Goal: Communication & Community: Answer question/provide support

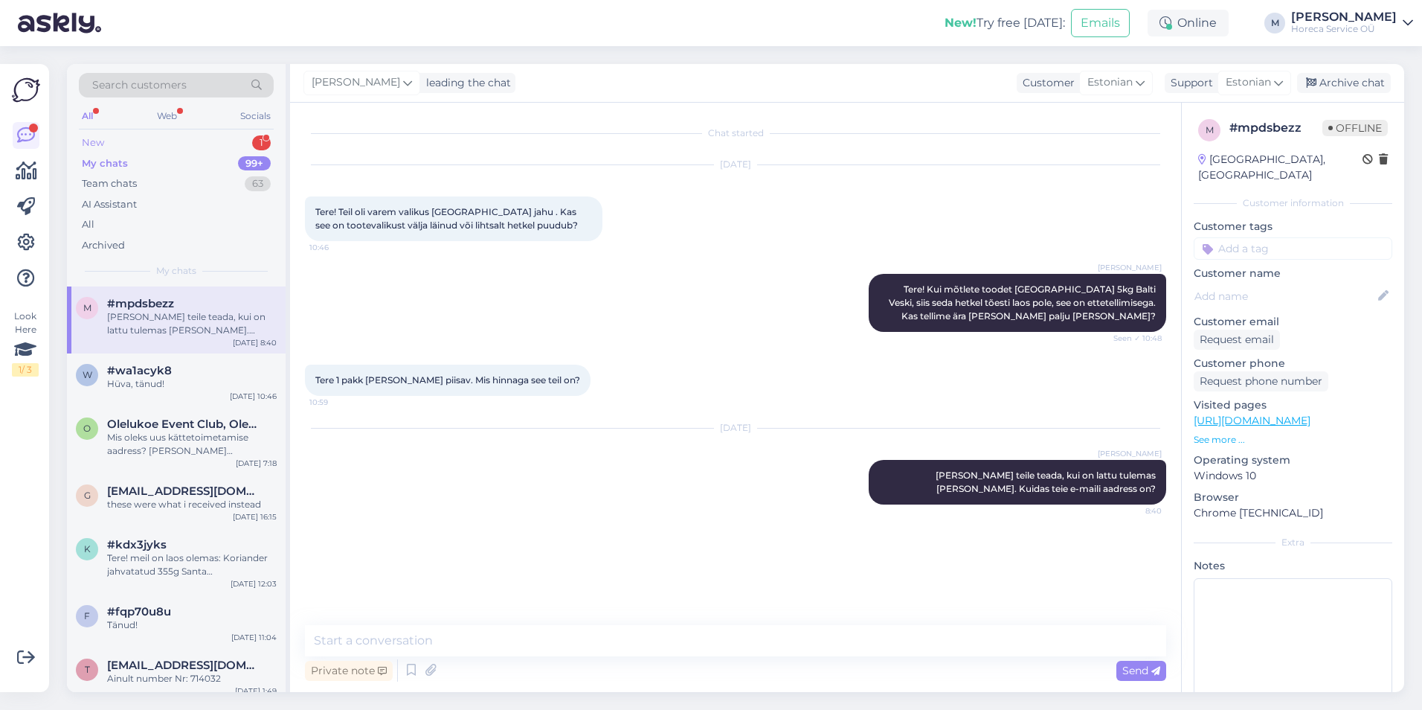
click at [121, 139] on div "New 1" at bounding box center [176, 142] width 195 height 21
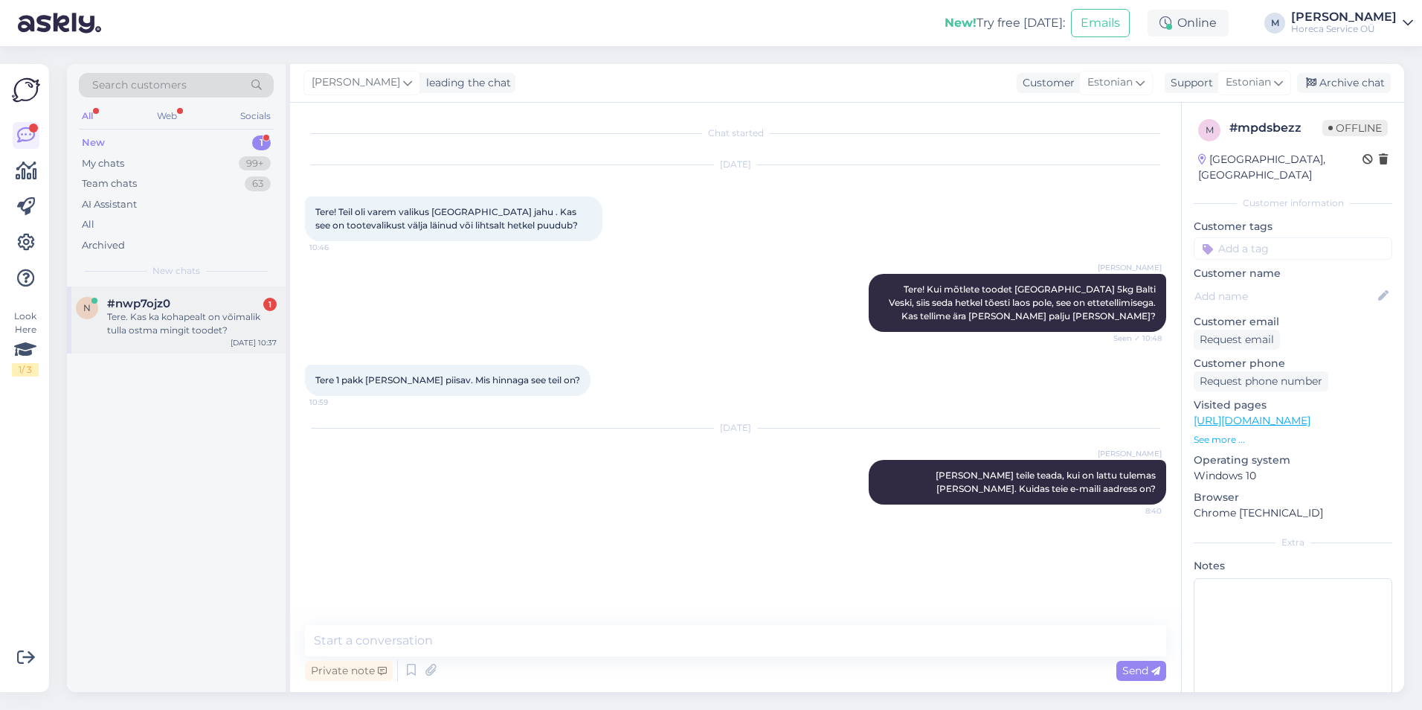
click at [164, 315] on div "Tere. Kas ka kohapealt on võimalik tulla ostma mingit toodet?" at bounding box center [192, 323] width 170 height 27
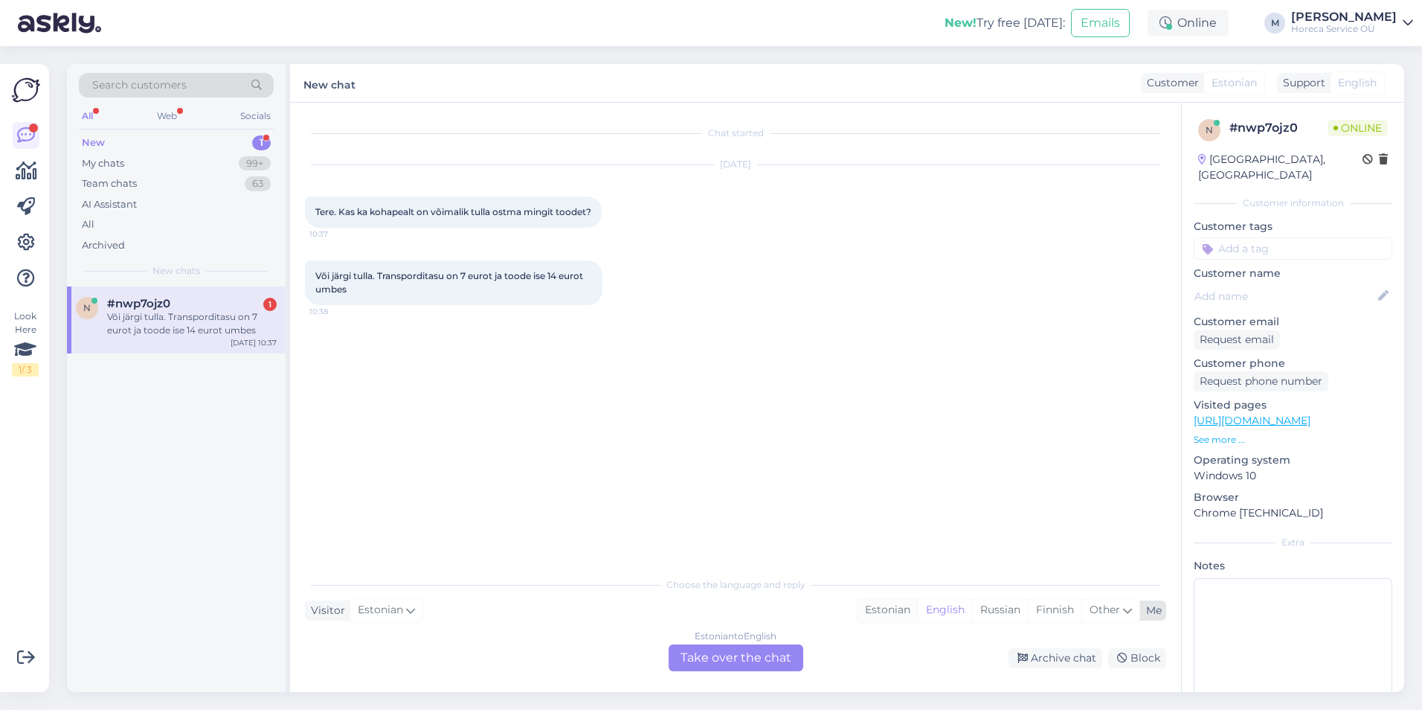
click at [896, 614] on div "Estonian" at bounding box center [888, 610] width 60 height 22
click at [739, 655] on div "Estonian to Estonian Take over the chat" at bounding box center [736, 657] width 135 height 27
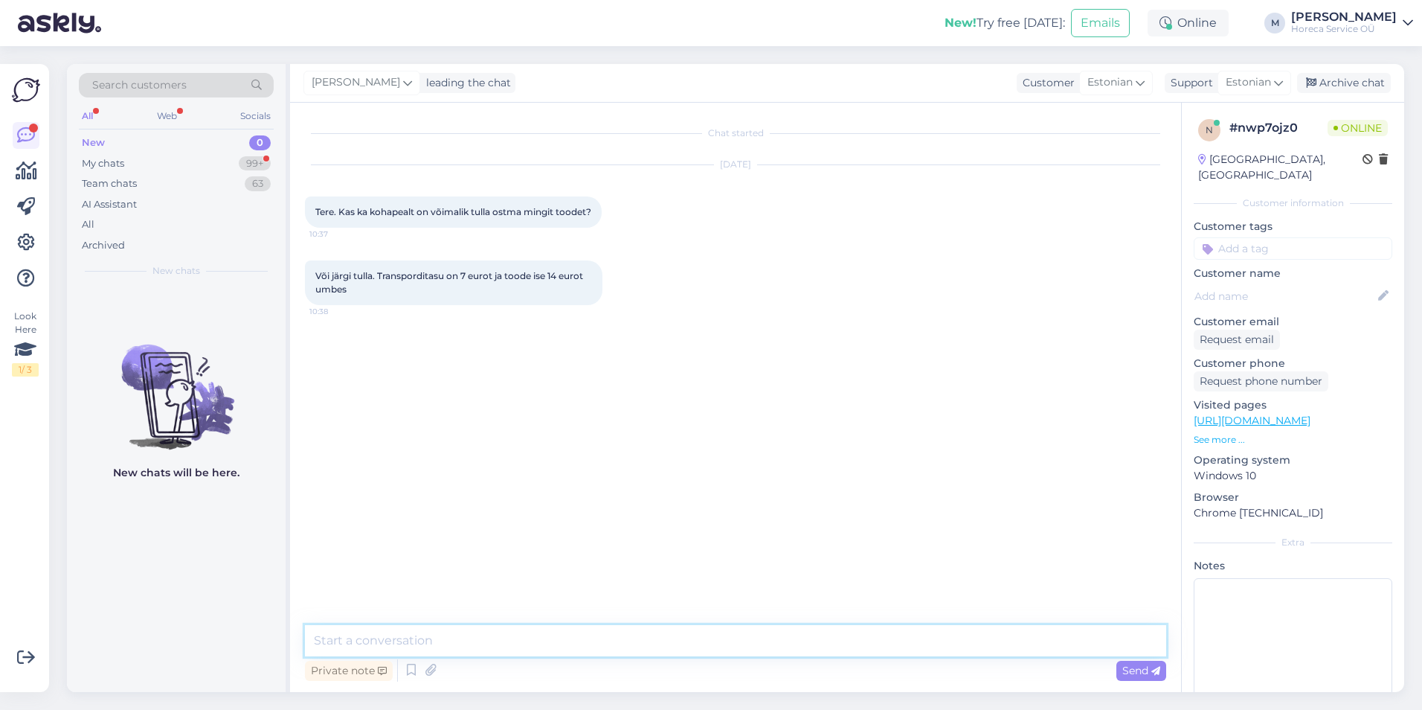
click at [384, 633] on textarea at bounding box center [735, 640] width 861 height 31
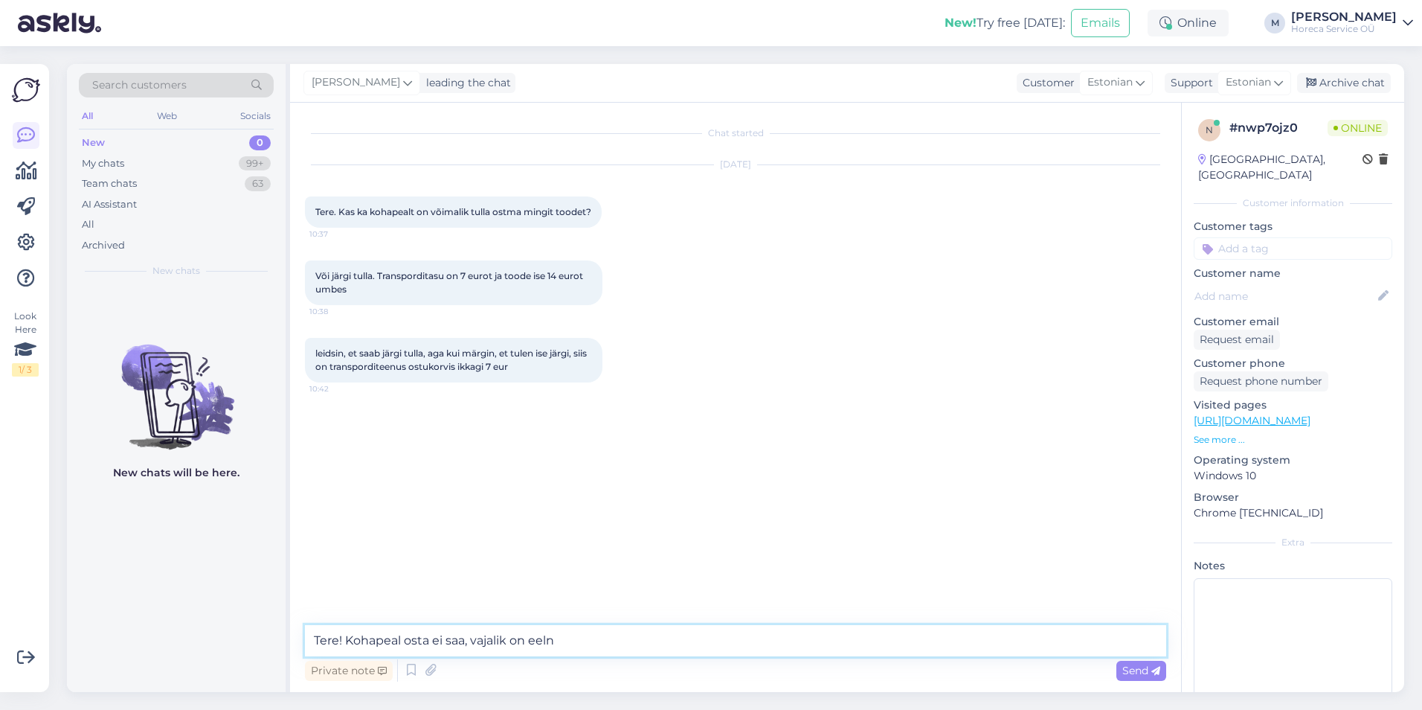
drag, startPoint x: 594, startPoint y: 636, endPoint x: 348, endPoint y: 637, distance: 245.5
click at [348, 637] on textarea "Tere! Kohapeal osta ei saa, vajalik on eeln" at bounding box center [735, 640] width 861 height 31
type textarea "Tere! Vajalik on eelnev tellimus. Kui tulete ise järele siis tühistame transpor…"
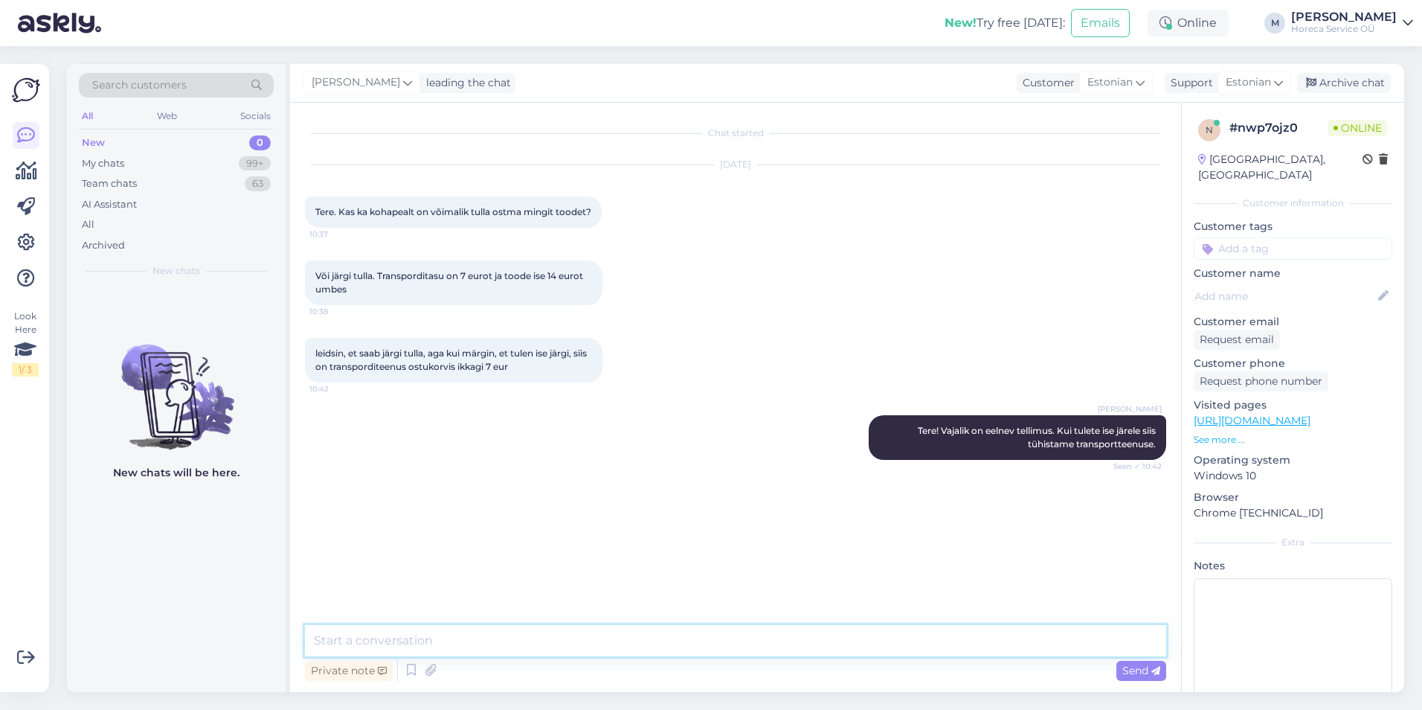
click at [347, 641] on textarea at bounding box center [735, 640] width 861 height 31
type textarea "Palun öelge tellimuse number."
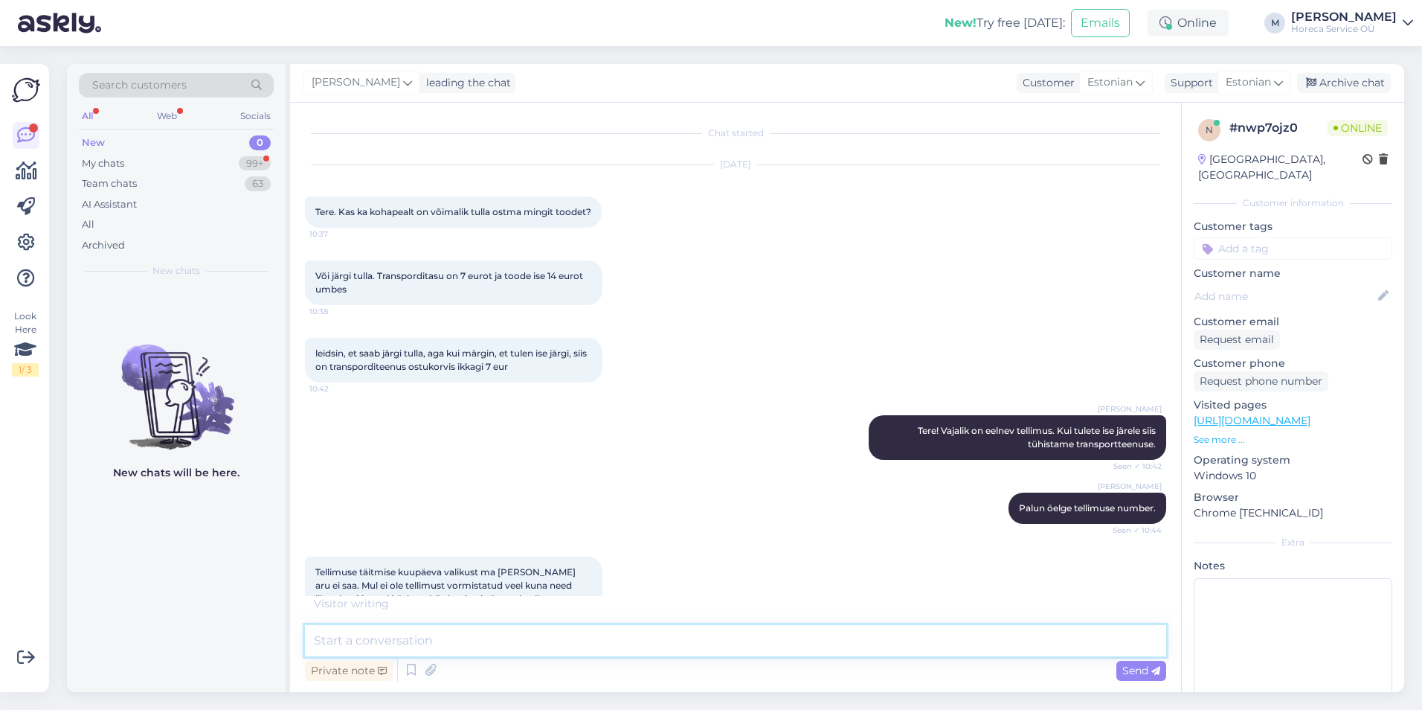
scroll to position [33, 0]
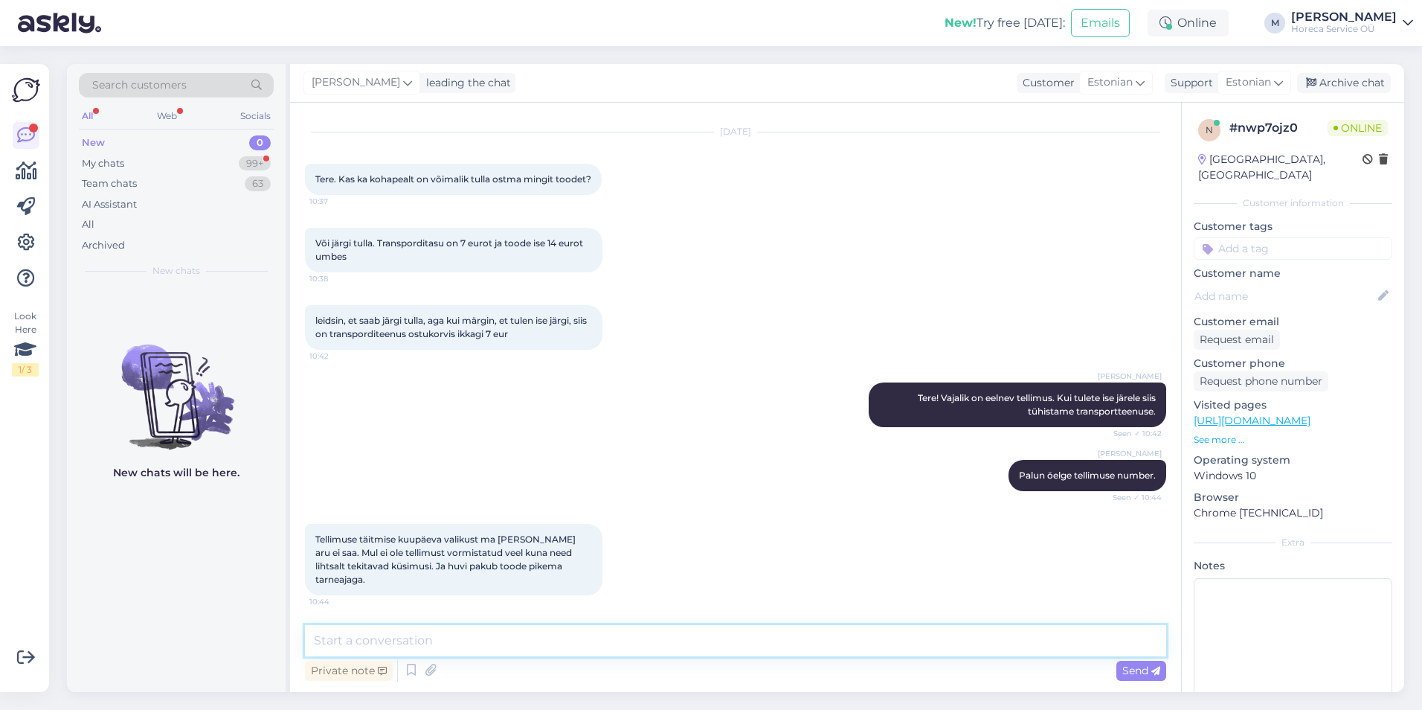
click at [437, 637] on textarea at bounding box center [735, 640] width 861 height 31
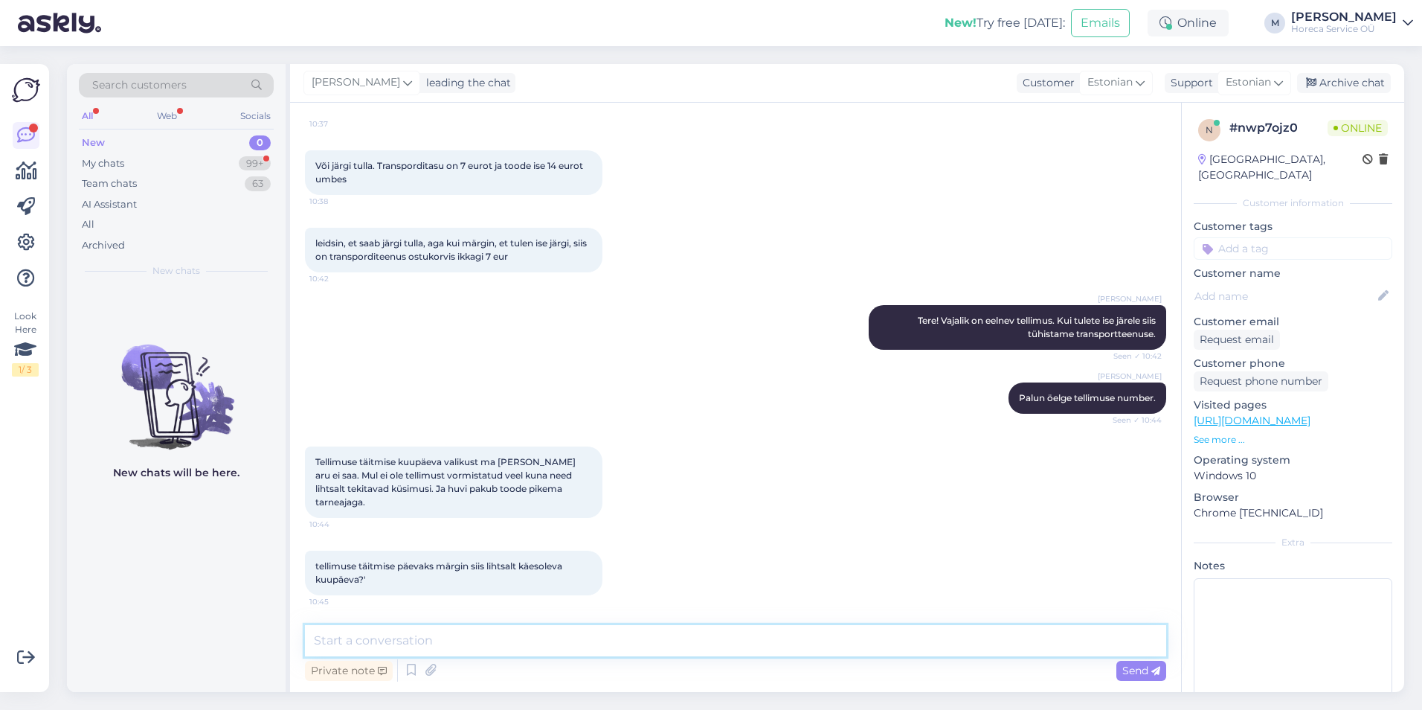
click at [420, 646] on textarea at bounding box center [735, 640] width 861 height 31
click at [385, 639] on textarea at bounding box center [735, 640] width 861 height 31
type textarea "Jah, valite päeva millal [PERSON_NAME] soovite."
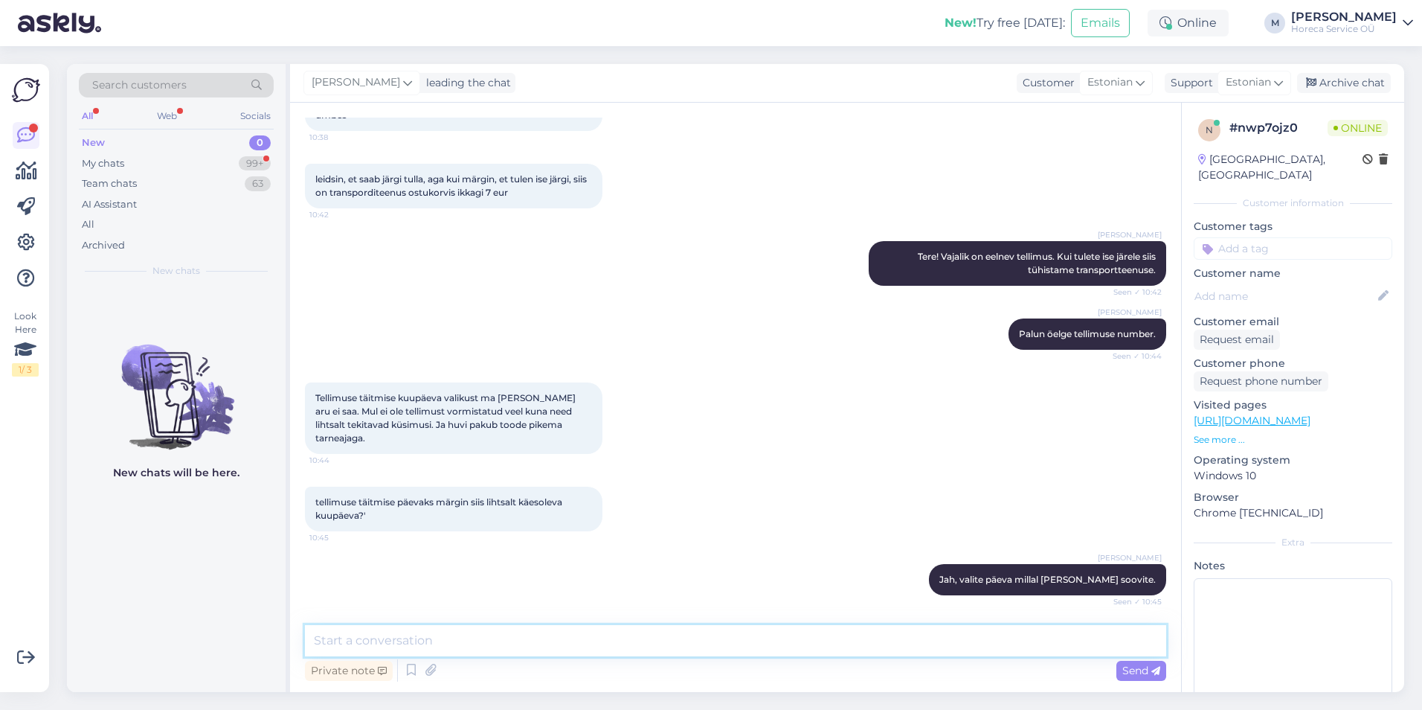
scroll to position [238, 0]
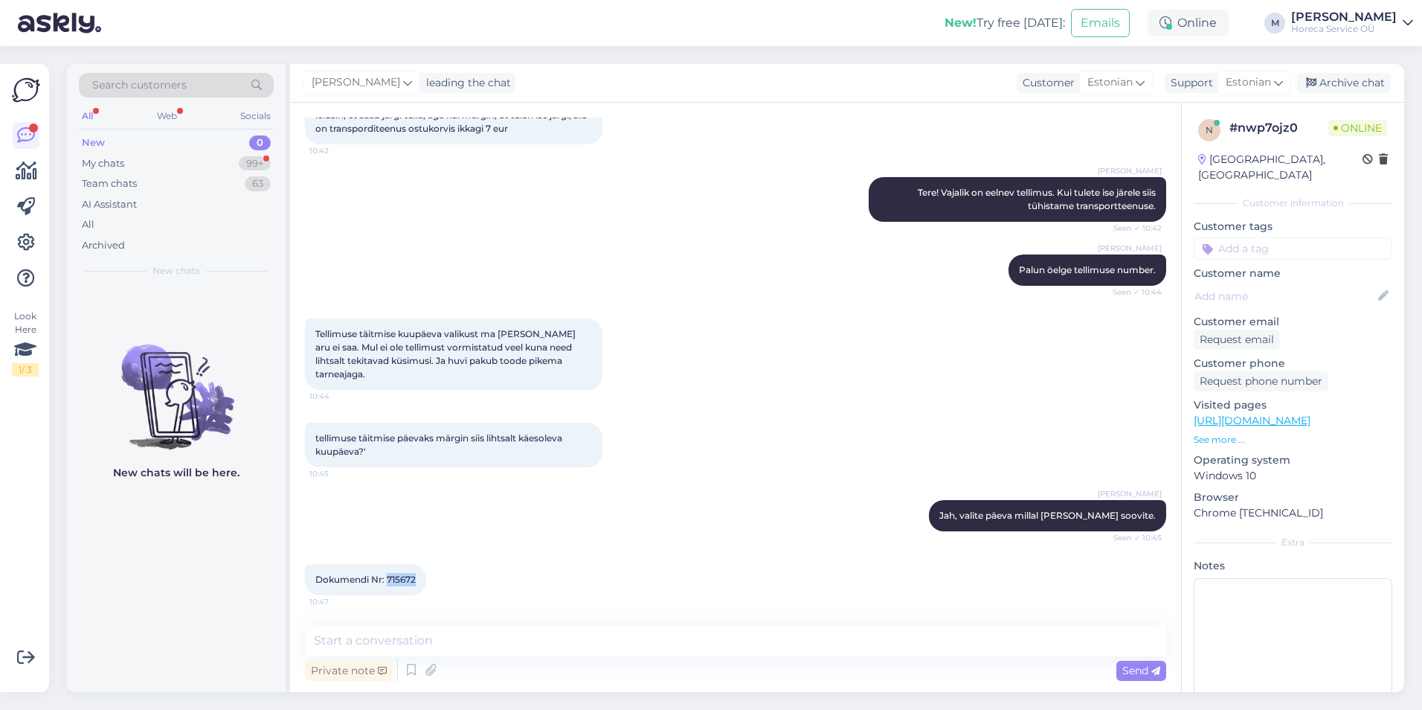
drag, startPoint x: 417, startPoint y: 582, endPoint x: 388, endPoint y: 582, distance: 28.3
click at [388, 582] on span "Dokumendi Nr: 715672" at bounding box center [365, 579] width 100 height 11
copy span "715672"
click at [421, 634] on textarea at bounding box center [735, 640] width 861 height 31
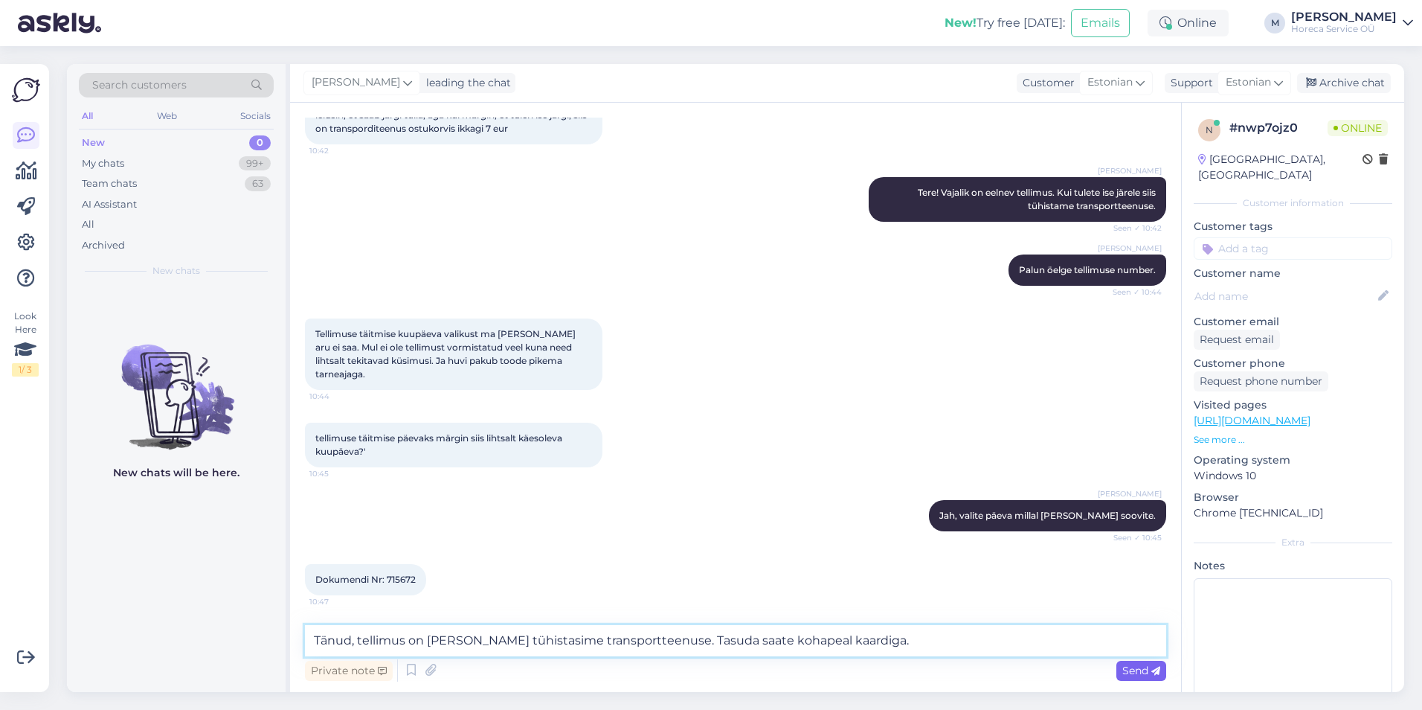
type textarea "Tänud, tellimus on [PERSON_NAME] tühistasime transportteenuse. Tasuda saate koh…"
click at [1131, 669] on span "Send" at bounding box center [1141, 670] width 38 height 13
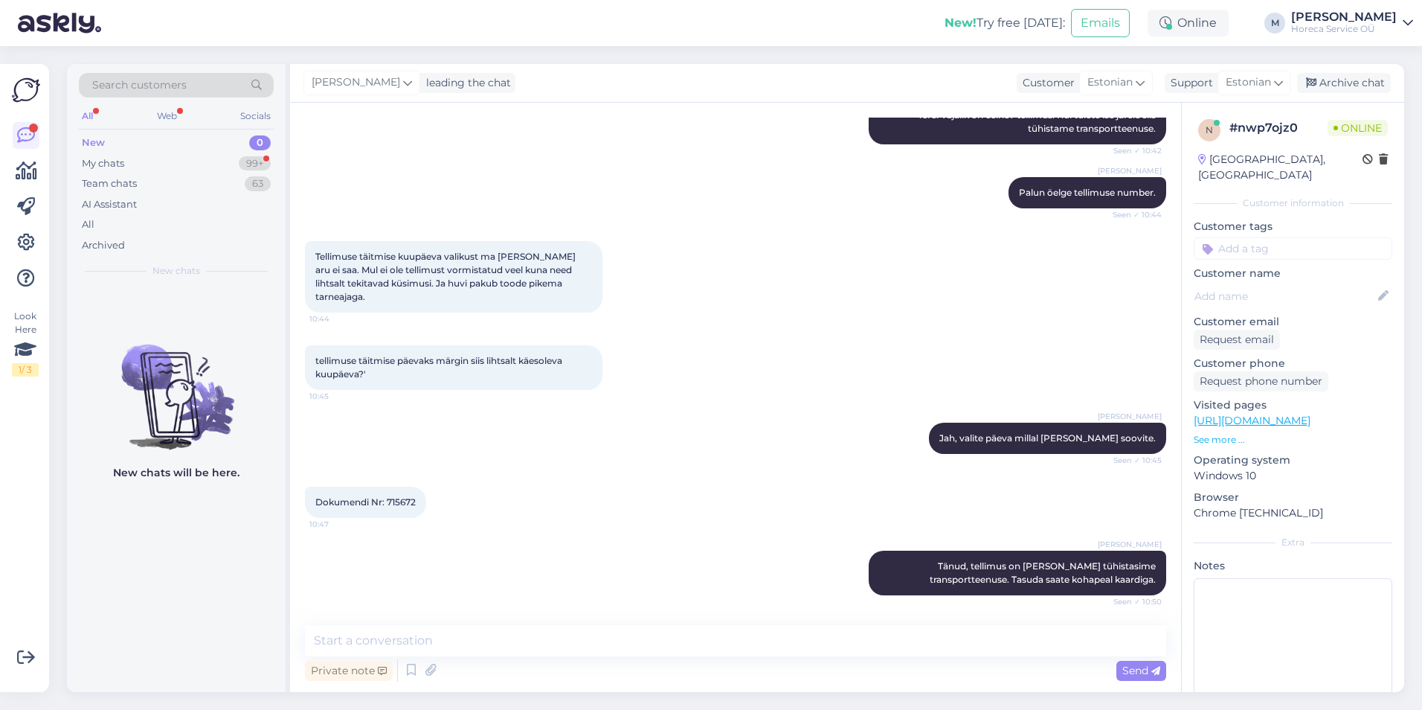
scroll to position [393, 0]
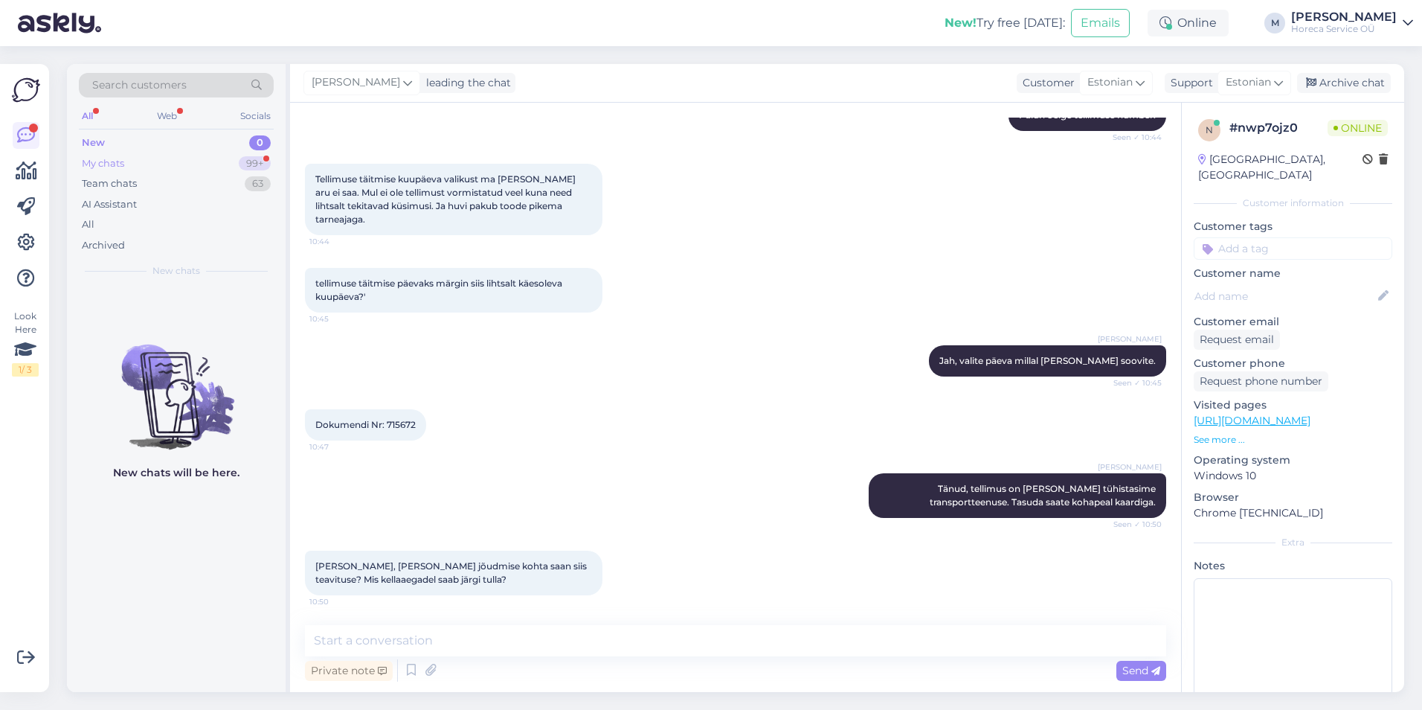
click at [213, 164] on div "My chats 99+" at bounding box center [176, 163] width 195 height 21
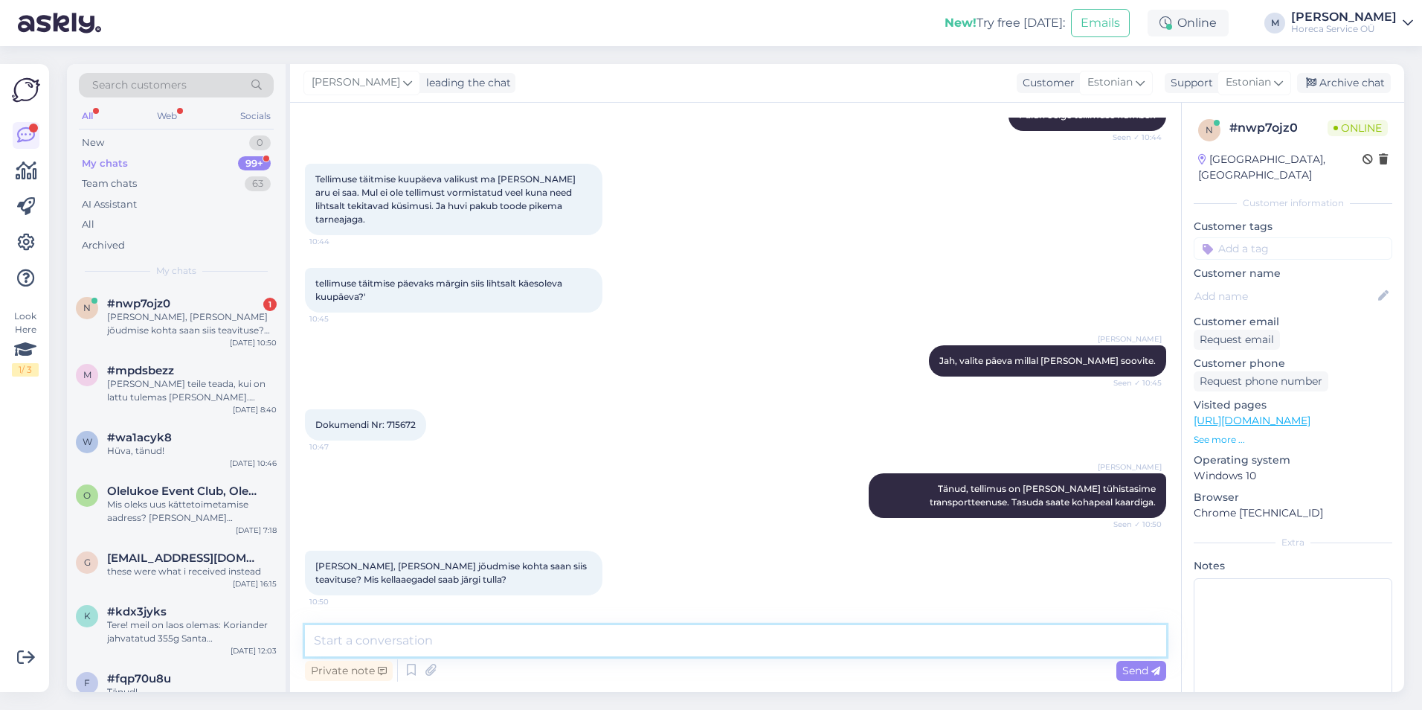
click at [406, 636] on textarea at bounding box center [735, 640] width 861 height 31
click at [416, 634] on textarea at bounding box center [735, 640] width 861 height 31
click at [472, 633] on textarea at bounding box center [735, 640] width 861 height 31
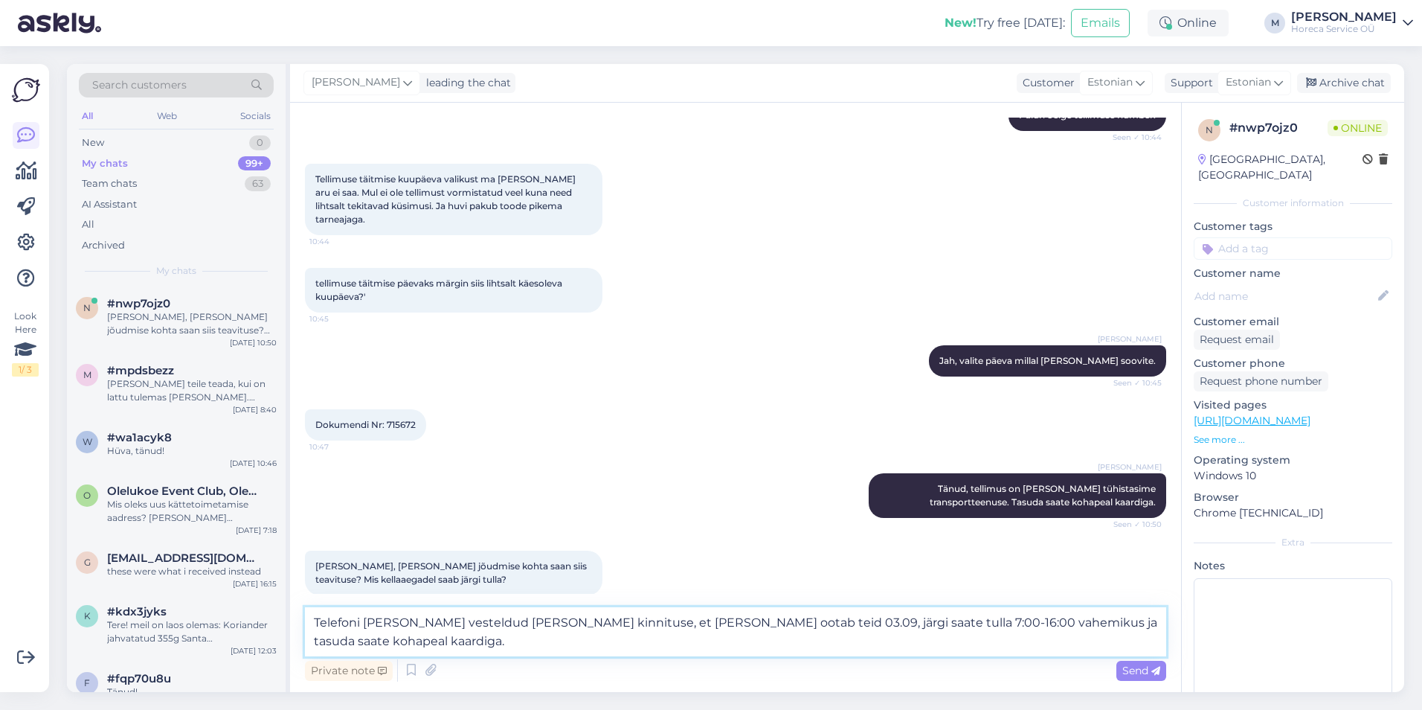
click at [829, 625] on textarea "Telefoni [PERSON_NAME] vesteldud [PERSON_NAME] kinnituse, et [PERSON_NAME] oota…" at bounding box center [735, 631] width 861 height 49
paste textarea "[STREET_ADDRESS]"
click at [678, 635] on textarea "Telefoni [PERSON_NAME] vesteldud [PERSON_NAME] kinnituse, et [PERSON_NAME] oota…" at bounding box center [735, 631] width 861 height 49
drag, startPoint x: 801, startPoint y: 623, endPoint x: 739, endPoint y: 626, distance: 62.6
click at [739, 626] on textarea "Telefoni [PERSON_NAME] vesteldud [PERSON_NAME] kinnituse, et [PERSON_NAME] oota…" at bounding box center [735, 631] width 861 height 49
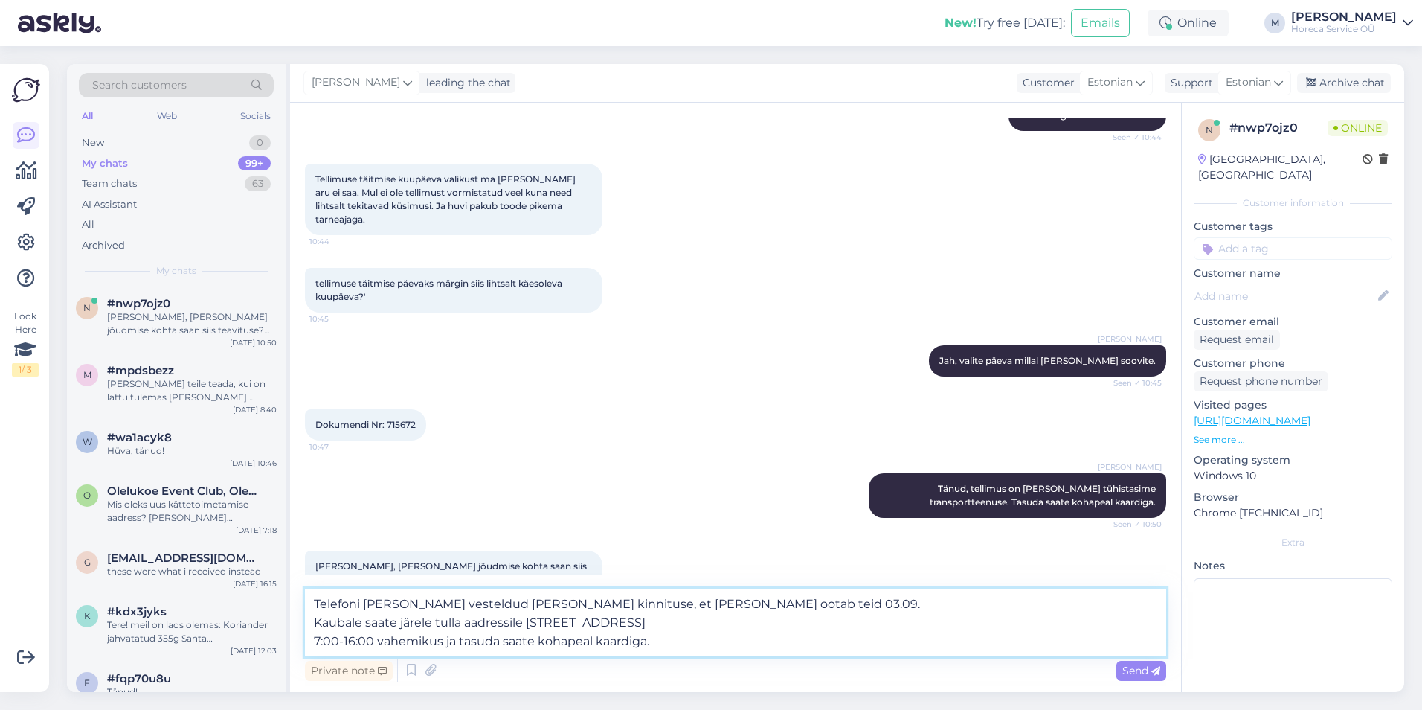
drag, startPoint x: 740, startPoint y: 606, endPoint x: 704, endPoint y: 600, distance: 36.9
click at [704, 600] on textarea "Telefoni [PERSON_NAME] vesteldud [PERSON_NAME] kinnituse, et [PERSON_NAME] oota…" at bounding box center [735, 622] width 861 height 68
click at [707, 608] on textarea "Telefoni [PERSON_NAME] vesteldud [PERSON_NAME] kinnituse, et [PERSON_NAME] oota…" at bounding box center [735, 622] width 861 height 68
click at [767, 614] on textarea "Telefoni [PERSON_NAME] vesteldud [PERSON_NAME] kinnituse, et [PERSON_NAME] oota…" at bounding box center [735, 622] width 861 height 68
click at [634, 604] on textarea "Telefoni [PERSON_NAME] vesteldud [PERSON_NAME] kinnituse, et [PERSON_NAME] oota…" at bounding box center [735, 622] width 861 height 68
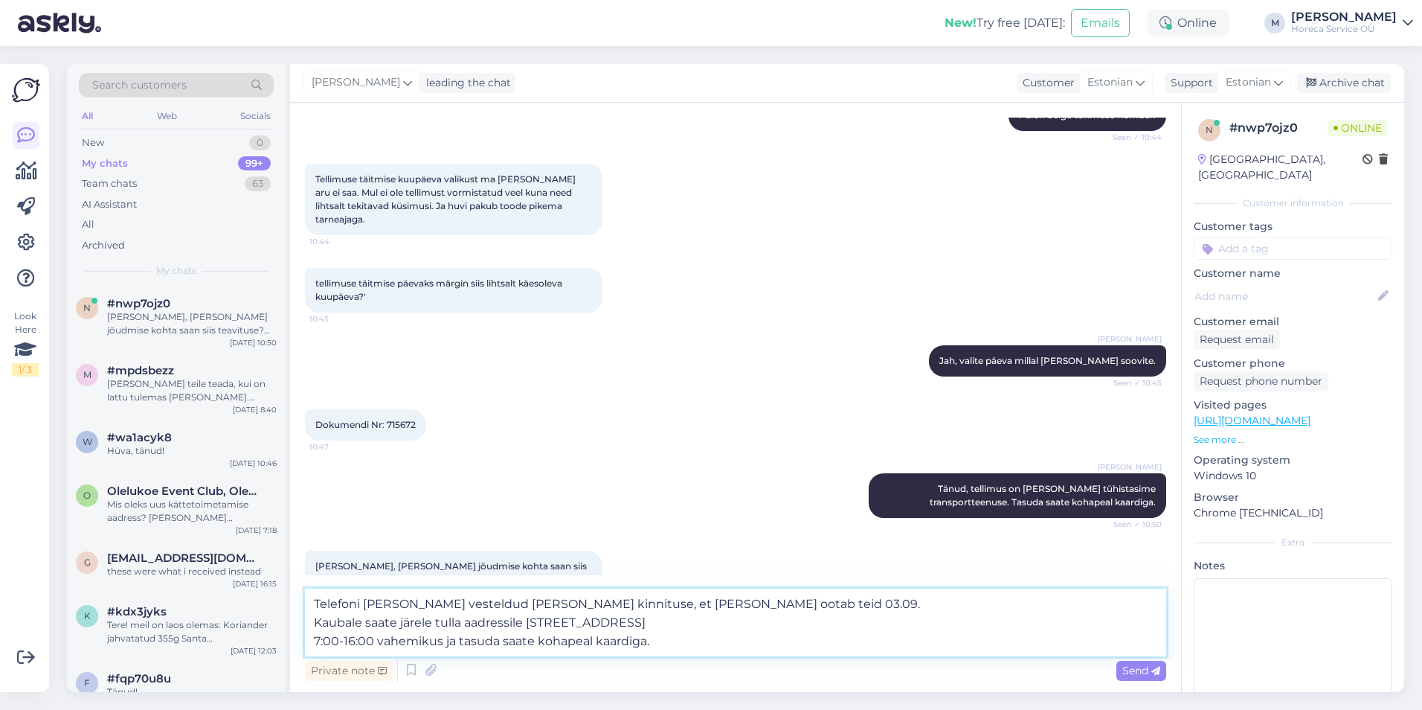
drag, startPoint x: 636, startPoint y: 600, endPoint x: 608, endPoint y: 601, distance: 28.3
click at [608, 601] on textarea "Telefoni [PERSON_NAME] vesteldud [PERSON_NAME] kinnituse, et [PERSON_NAME] oota…" at bounding box center [735, 622] width 861 height 68
type textarea "Telefoni [PERSON_NAME] vesteldud [PERSON_NAME] kinnituse, et tellimus ootab tei…"
click at [1152, 673] on icon at bounding box center [1156, 671] width 9 height 9
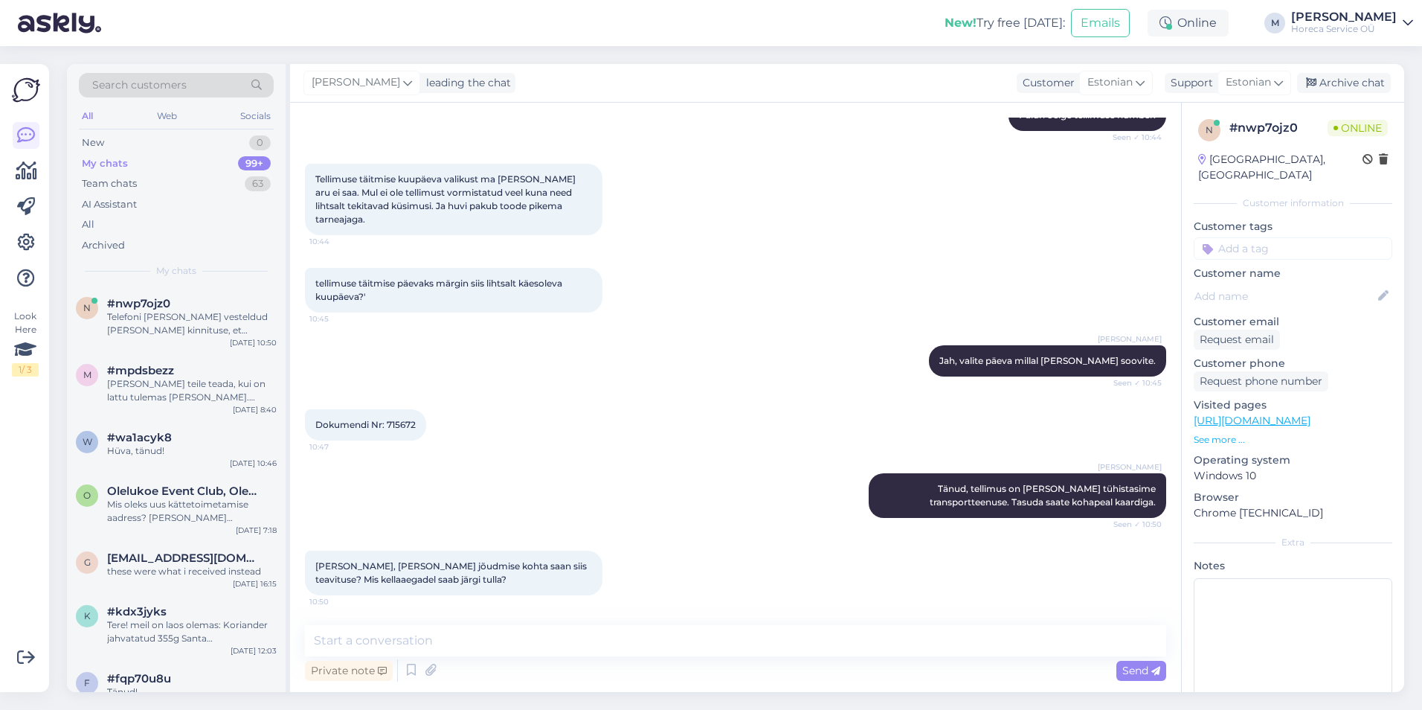
scroll to position [510, 0]
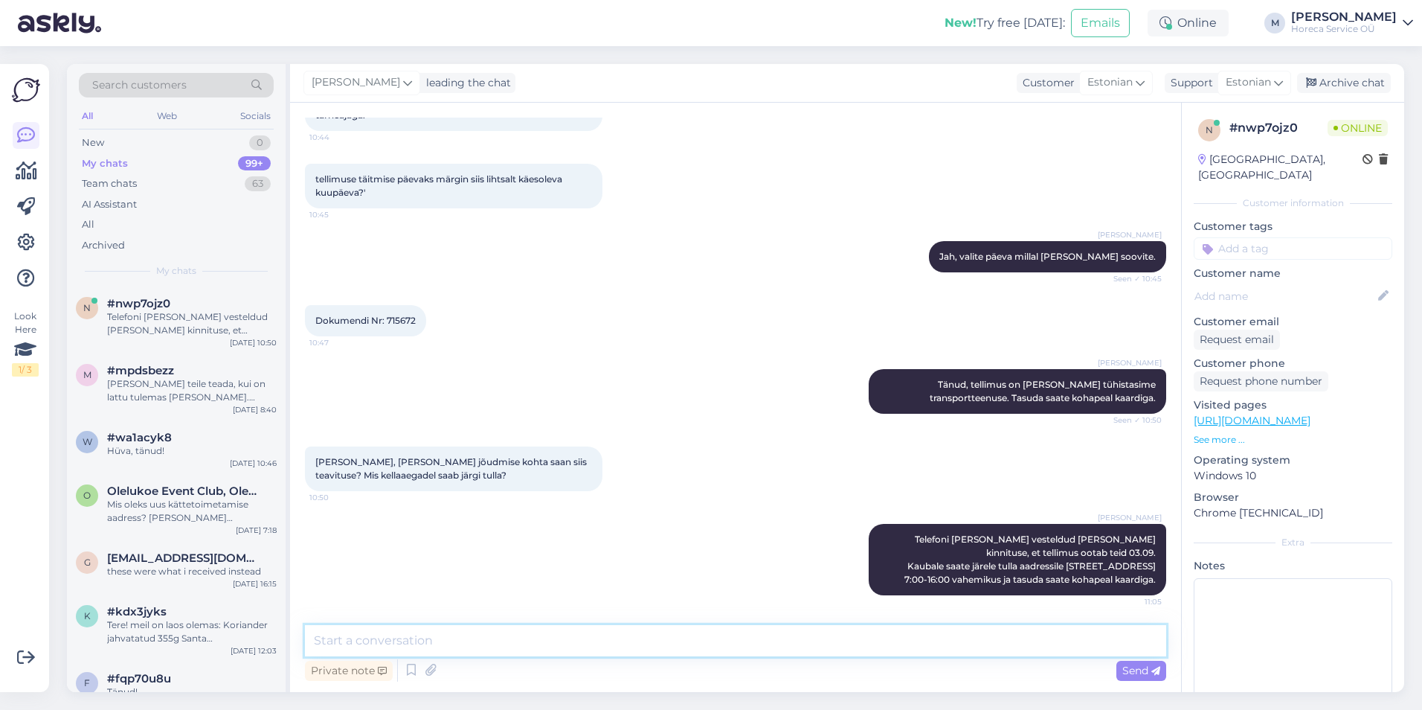
click at [338, 645] on textarea at bounding box center [735, 640] width 861 height 31
type textarea "Suured tänud tellimuse eest!"
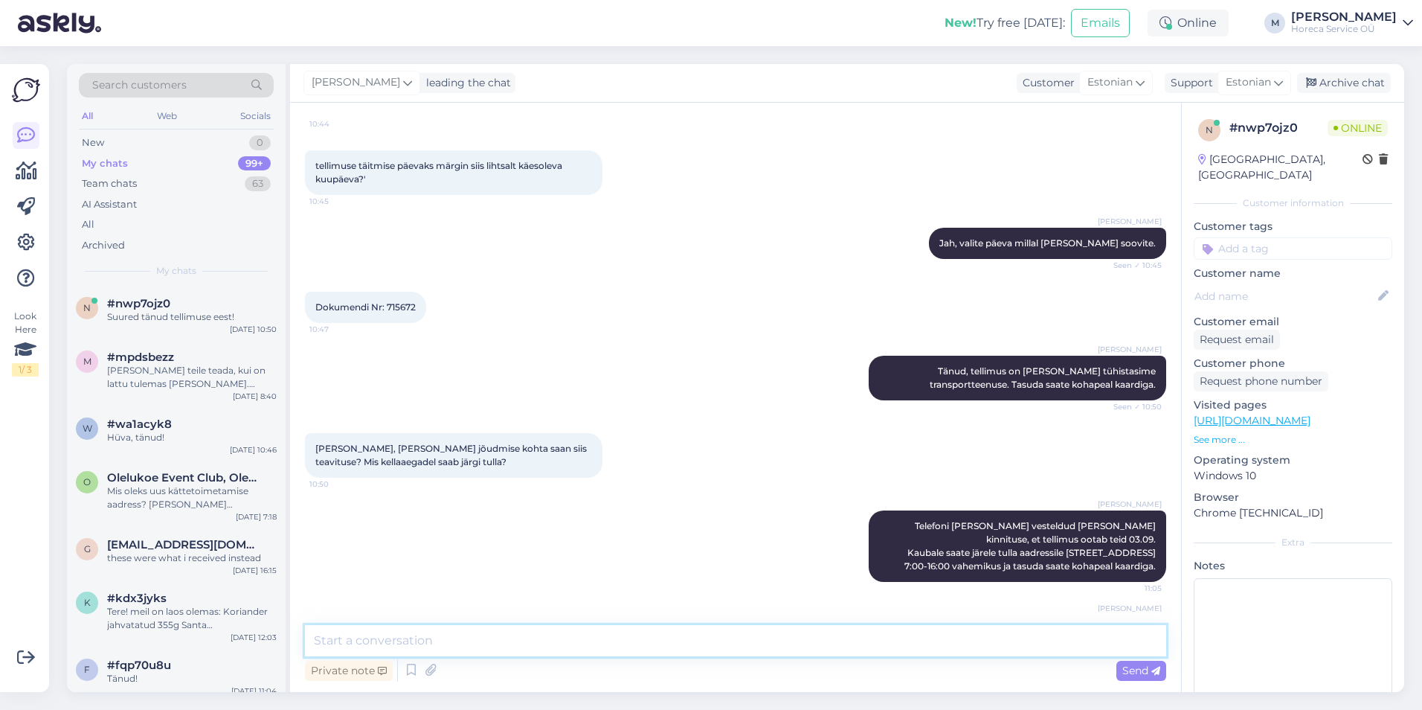
scroll to position [574, 0]
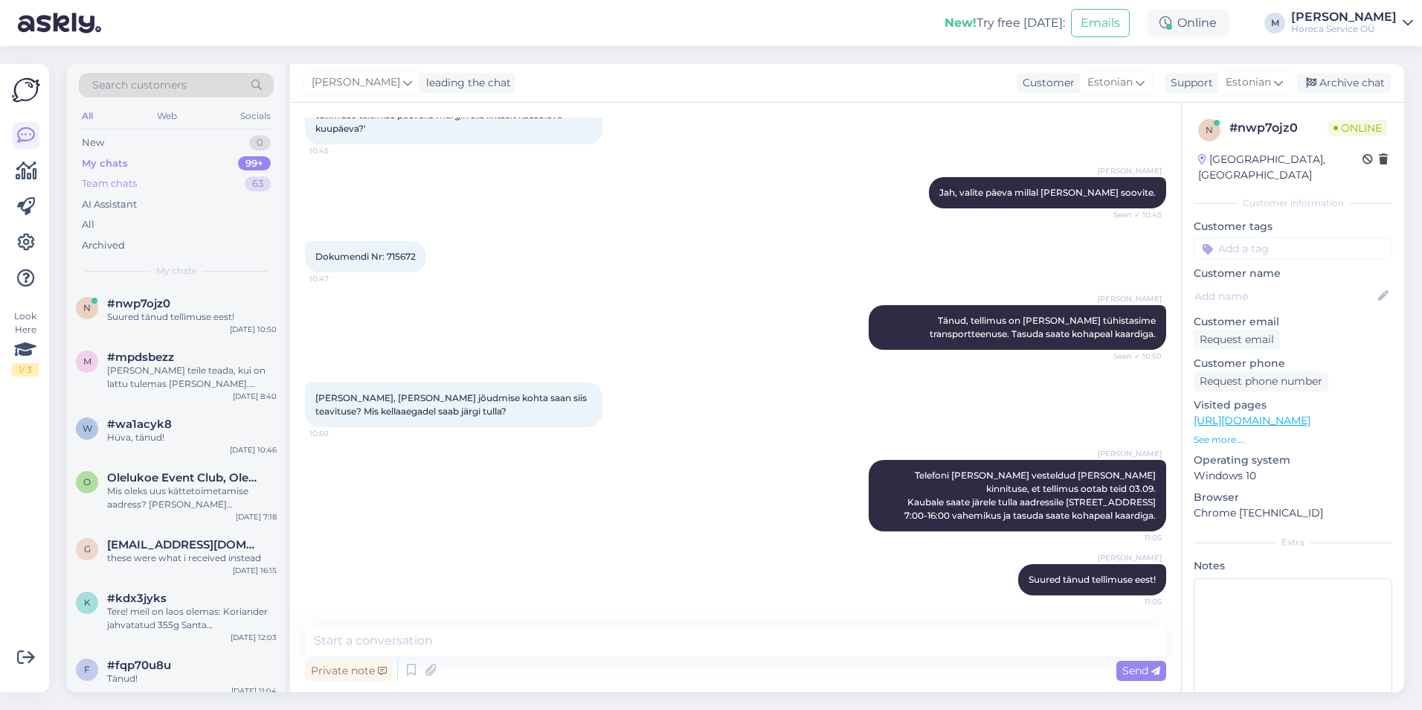
click at [185, 176] on div "Team chats 63" at bounding box center [176, 183] width 195 height 21
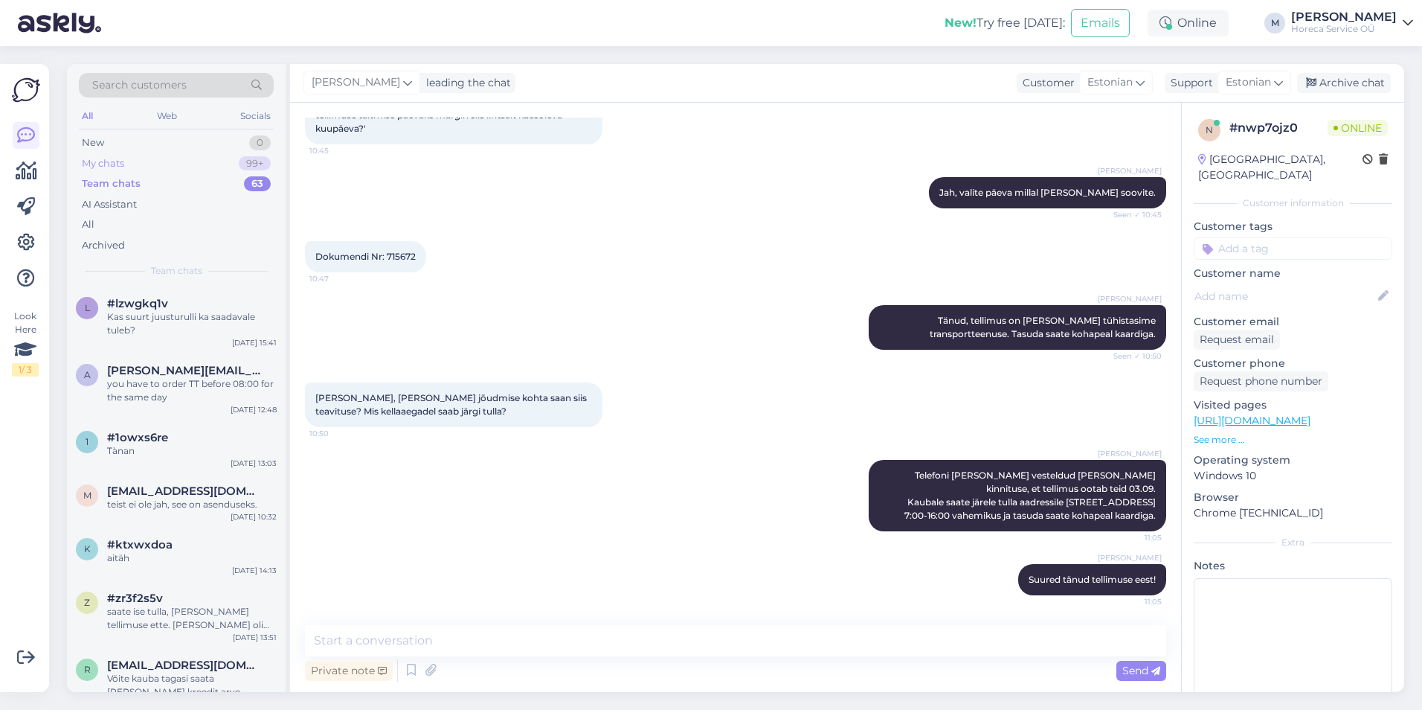
click at [181, 168] on div "My chats 99+" at bounding box center [176, 163] width 195 height 21
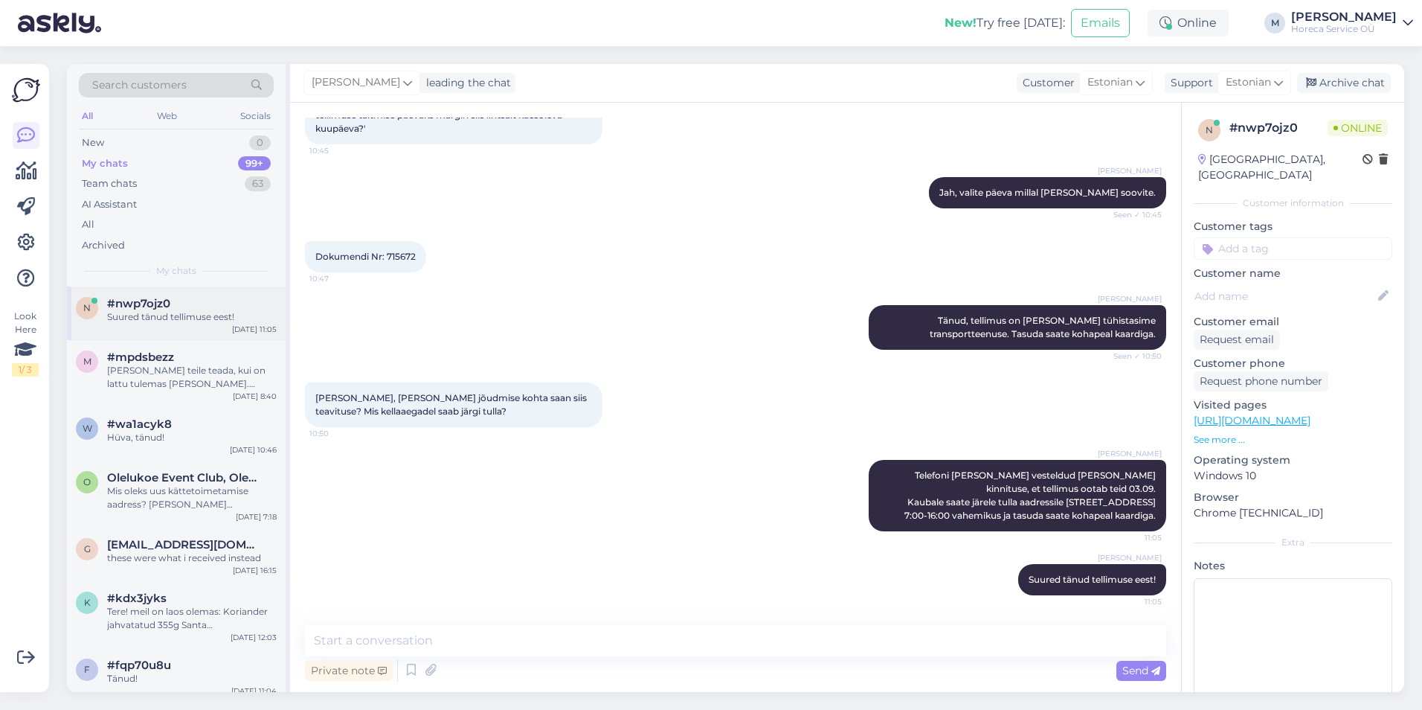
click at [172, 311] on div "Suured tänud tellimuse eest!" at bounding box center [192, 316] width 170 height 13
click at [216, 366] on div "[PERSON_NAME] teile teada, kui on lattu tulemas [PERSON_NAME]. Kuidas teie e-ma…" at bounding box center [192, 377] width 170 height 27
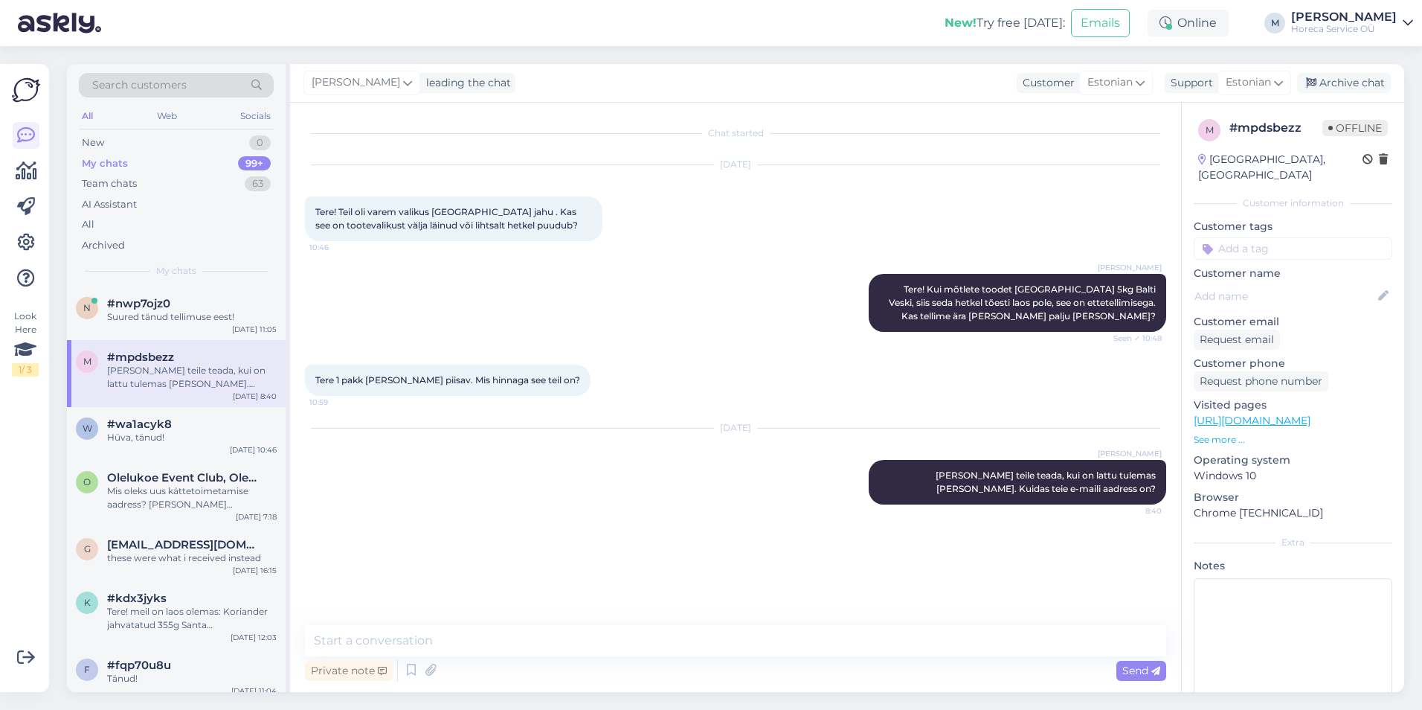
scroll to position [0, 0]
click at [208, 308] on div "#nwp7ojz0" at bounding box center [192, 303] width 170 height 13
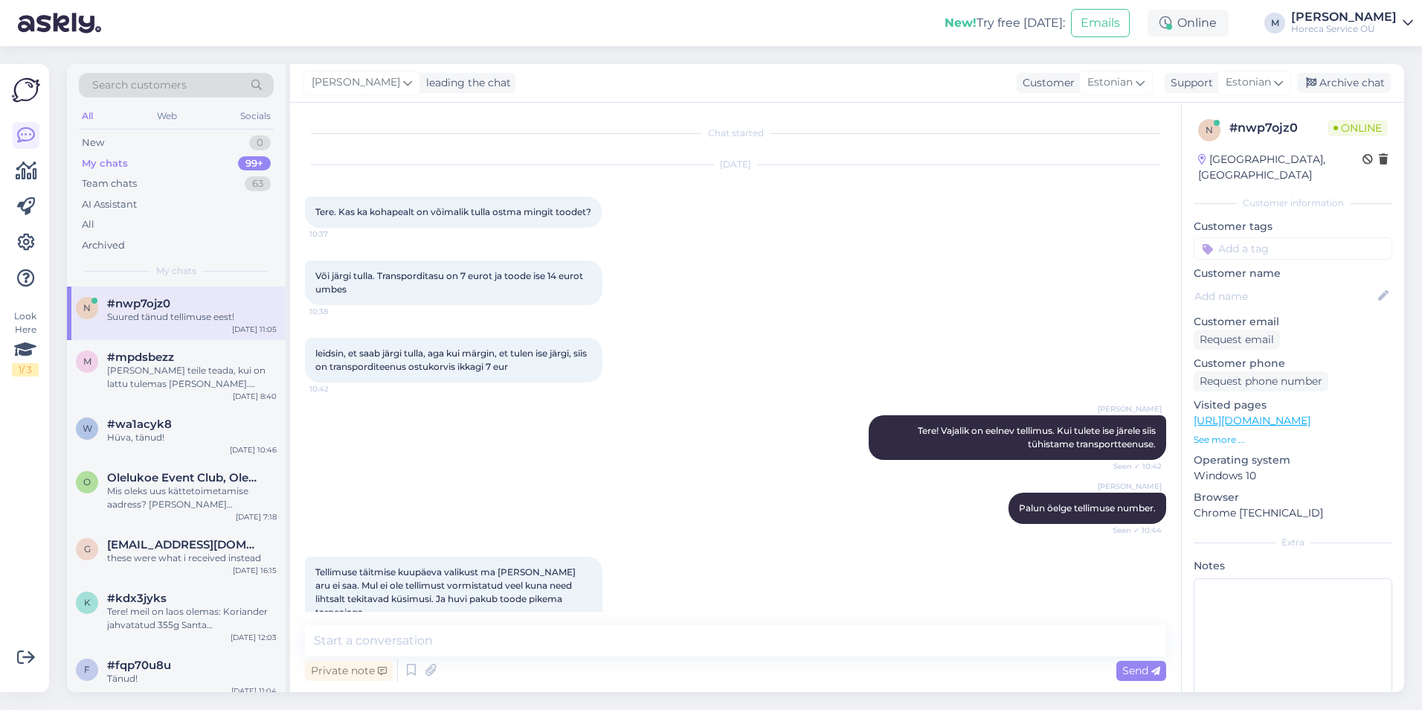
scroll to position [574, 0]
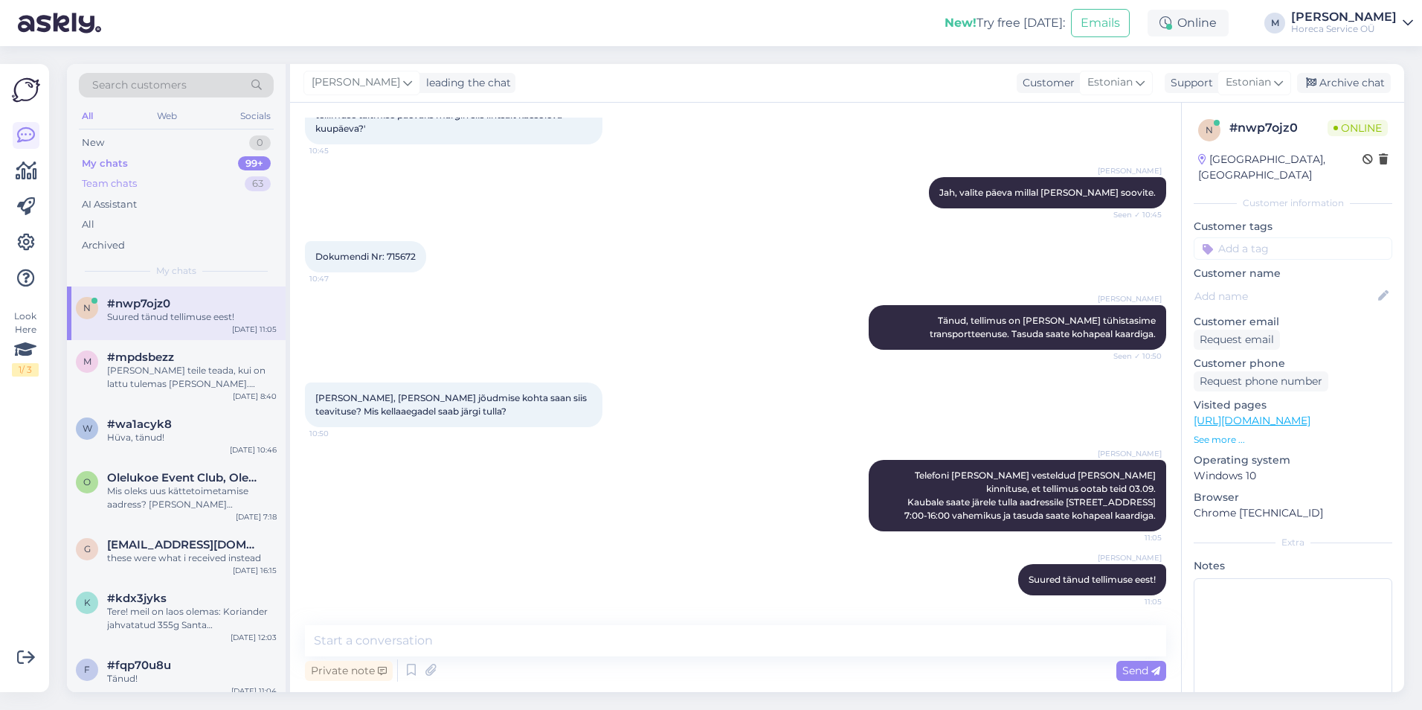
click at [187, 181] on div "Team chats 63" at bounding box center [176, 183] width 195 height 21
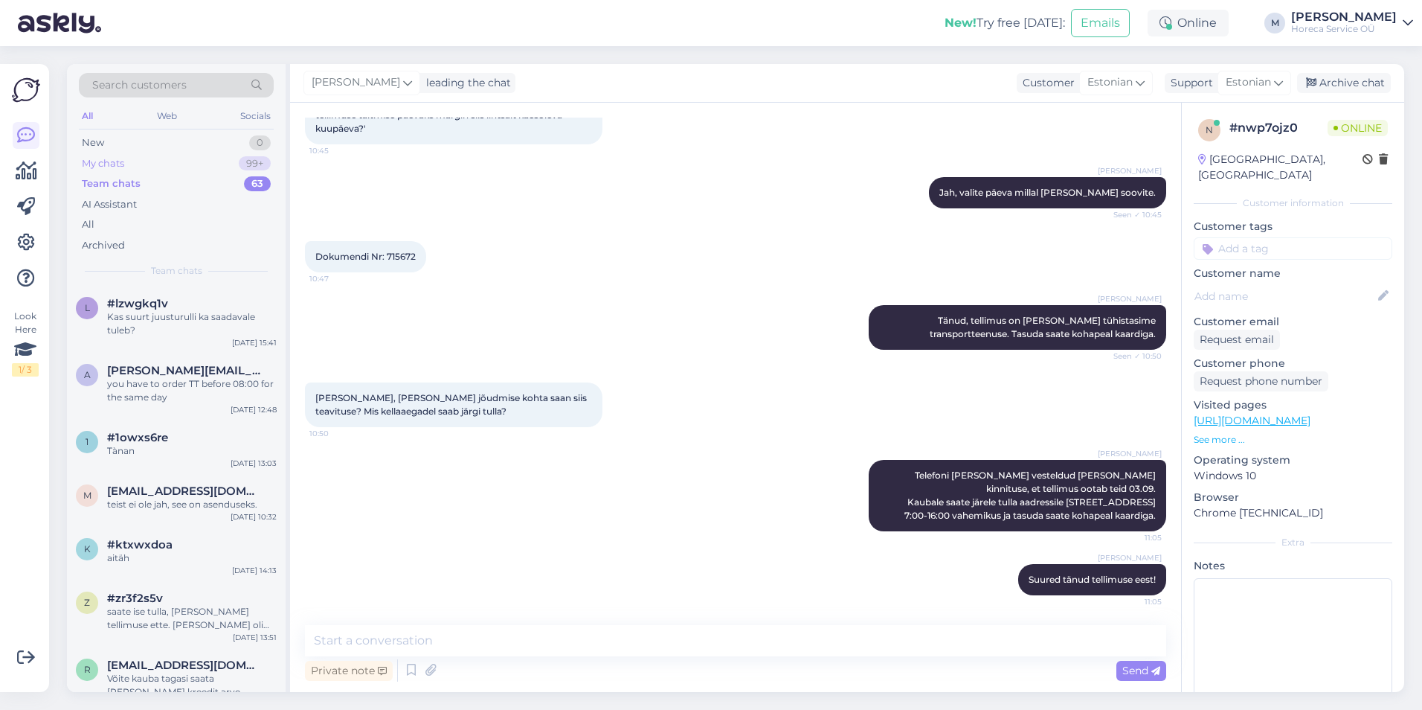
click at [190, 167] on div "My chats 99+" at bounding box center [176, 163] width 195 height 21
